Goal: Transaction & Acquisition: Purchase product/service

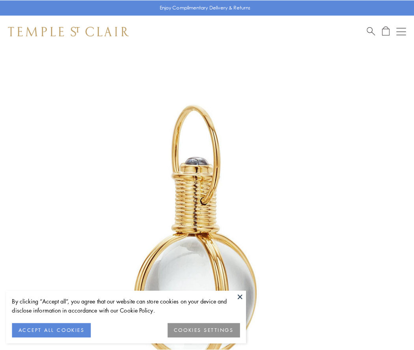
scroll to position [206, 0]
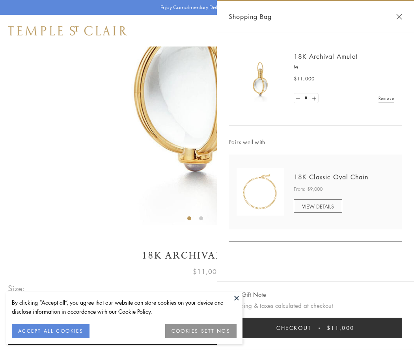
click at [316, 328] on button "Checkout $11,000" at bounding box center [316, 328] width 174 height 21
